Goal: Transaction & Acquisition: Book appointment/travel/reservation

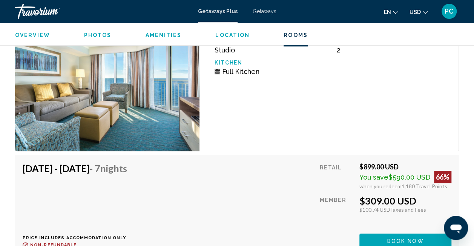
click at [323, 134] on div "Studio Unit (Full Kitchen) Bedrooms Studio Max Occupancy 2 Kitchen Full Kitchen" at bounding box center [330, 81] width 260 height 140
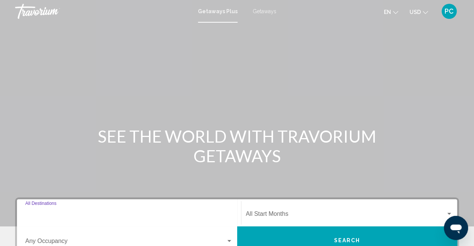
click at [150, 215] on input "Destination All Destinations" at bounding box center [129, 215] width 208 height 7
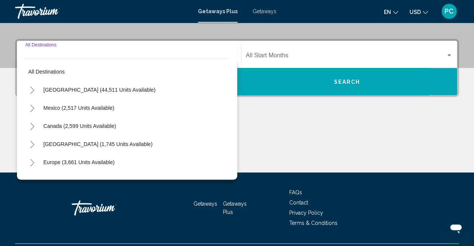
scroll to position [173, 0]
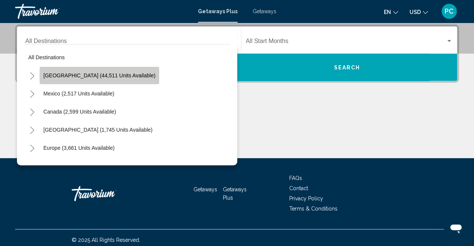
click at [135, 74] on button "United States (44,511 units available)" at bounding box center [100, 75] width 120 height 17
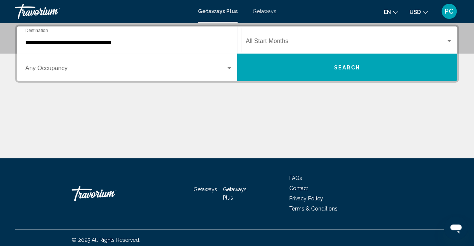
click at [135, 74] on div "Occupancy Any Occupancy" at bounding box center [129, 67] width 208 height 24
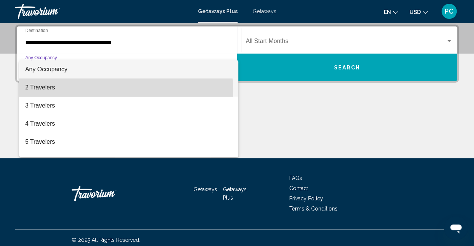
click at [109, 90] on span "2 Travelers" at bounding box center [129, 88] width 208 height 18
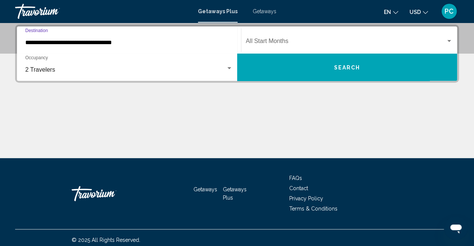
click at [143, 42] on input "**********" at bounding box center [129, 42] width 208 height 7
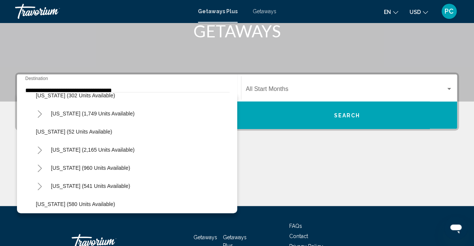
scroll to position [574, 0]
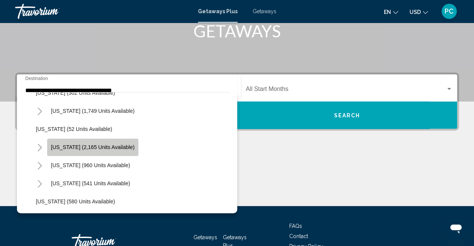
click at [139, 147] on button "South Carolina (2,165 units available)" at bounding box center [92, 147] width 91 height 17
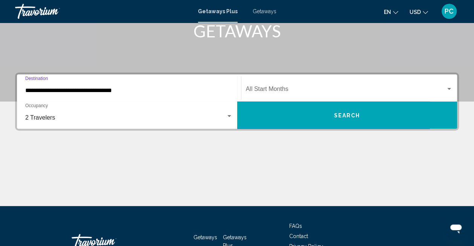
scroll to position [173, 0]
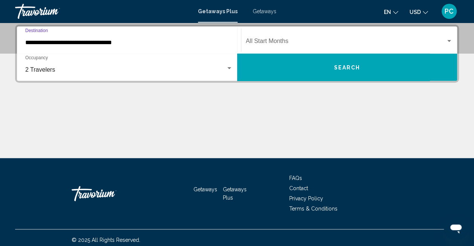
click at [139, 42] on input "**********" at bounding box center [129, 42] width 208 height 7
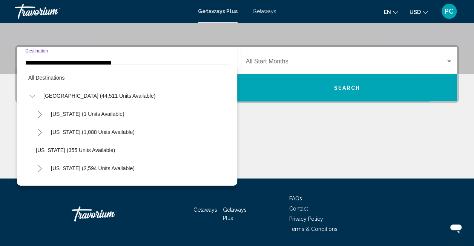
scroll to position [570, 0]
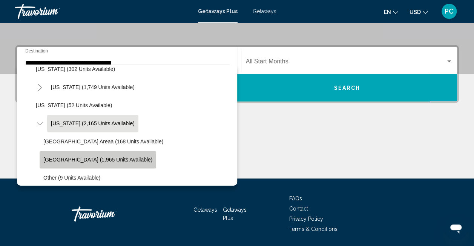
click at [101, 160] on span "Myrtle Beach Area (1,965 units available)" at bounding box center [97, 160] width 109 height 6
type input "**********"
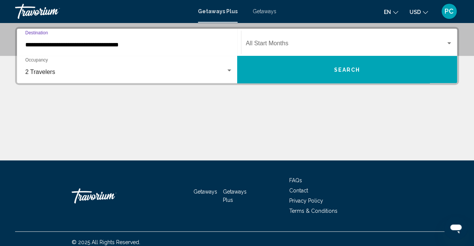
scroll to position [173, 0]
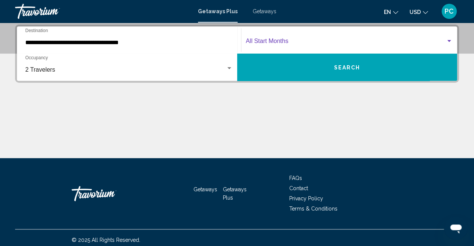
click at [320, 42] on span "Search widget" at bounding box center [346, 42] width 200 height 7
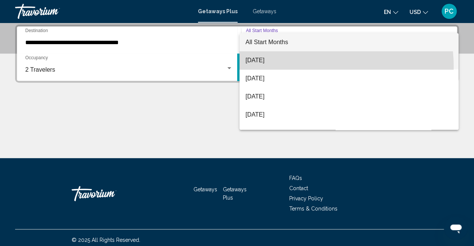
click at [306, 67] on span "August 2025" at bounding box center [349, 60] width 207 height 18
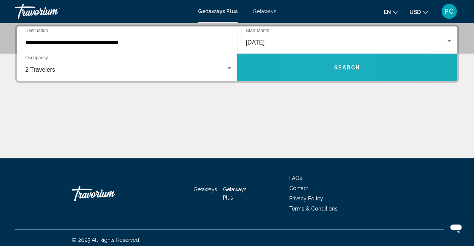
click at [321, 71] on button "Search" at bounding box center [347, 67] width 220 height 27
